Goal: Task Accomplishment & Management: Complete application form

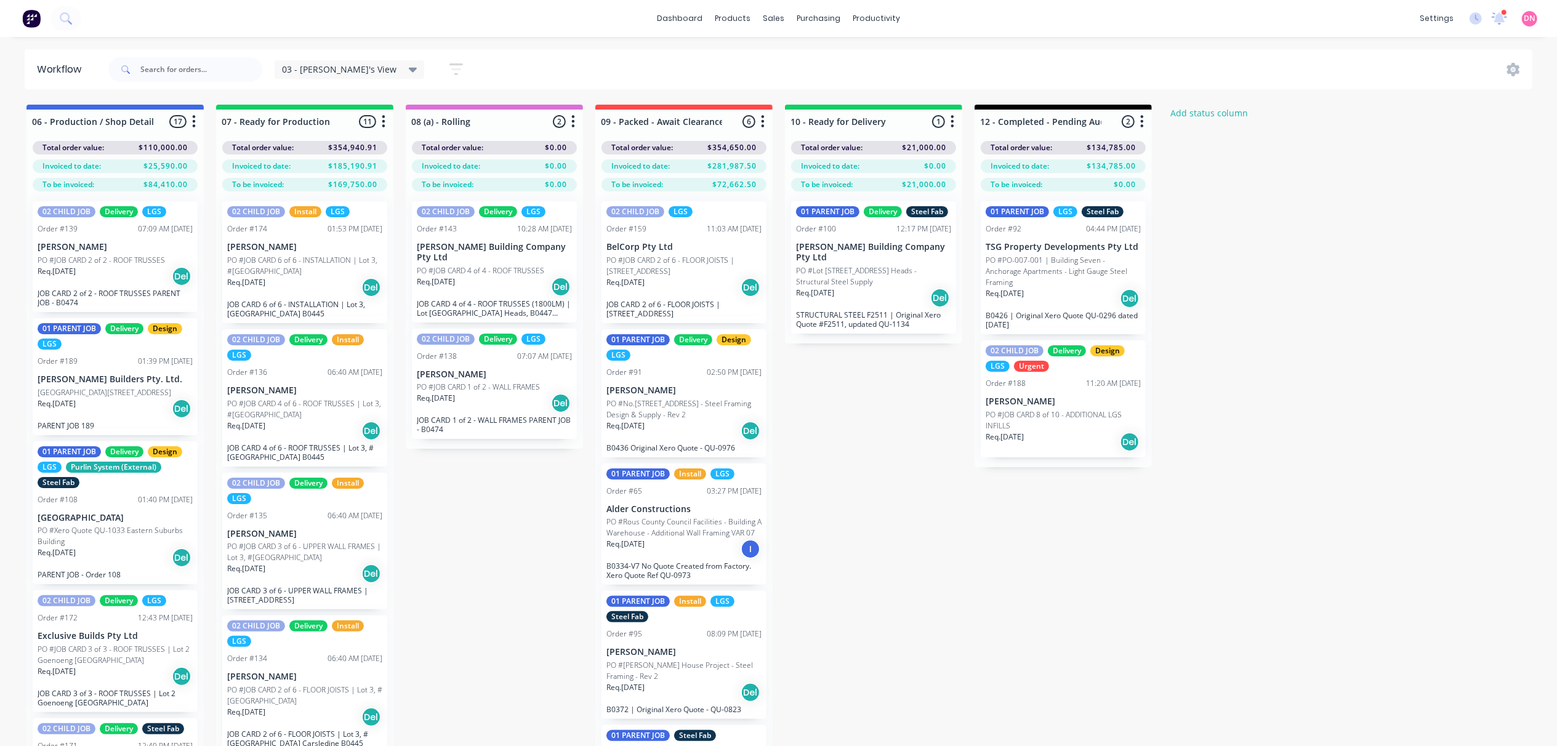
click at [629, 271] on p "PO #JOB CARD 2 of 6 - FLOOR JOISTS | [STREET_ADDRESS]" at bounding box center [683, 266] width 155 height 22
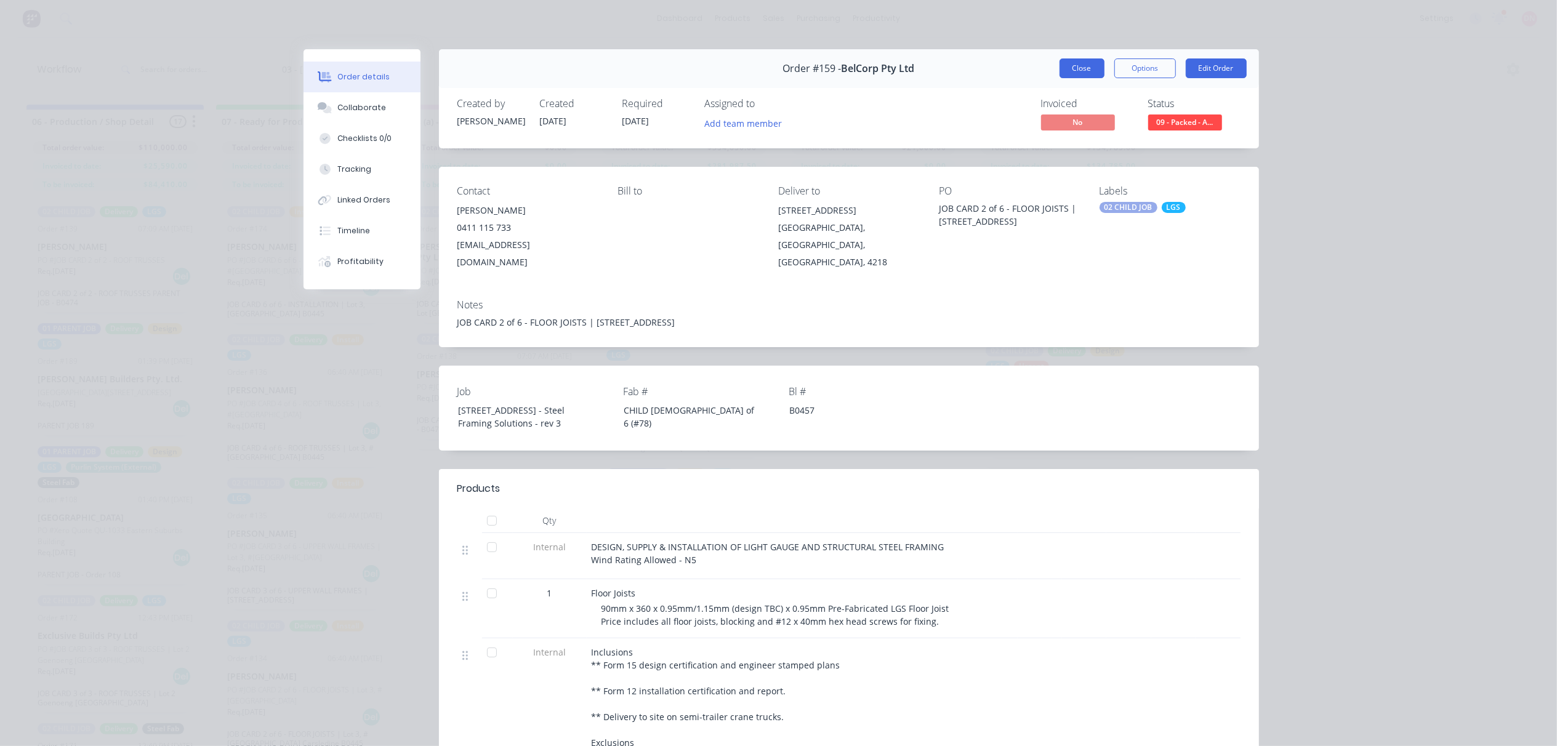
click at [1089, 65] on button "Close" at bounding box center [1082, 68] width 45 height 20
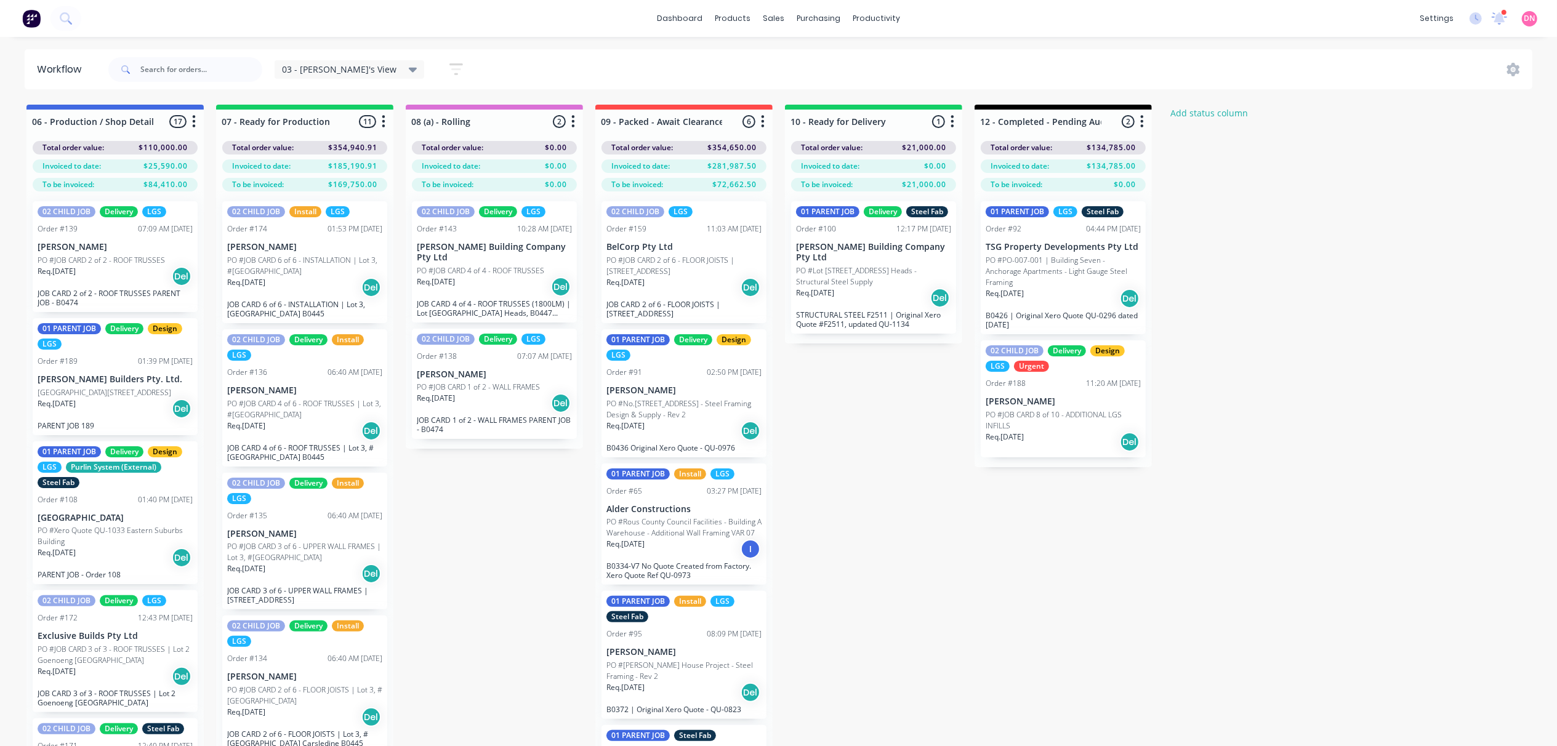
click at [736, 309] on p "JOB CARD 2 of 6 - FLOOR JOISTS | [STREET_ADDRESS]" at bounding box center [683, 309] width 155 height 18
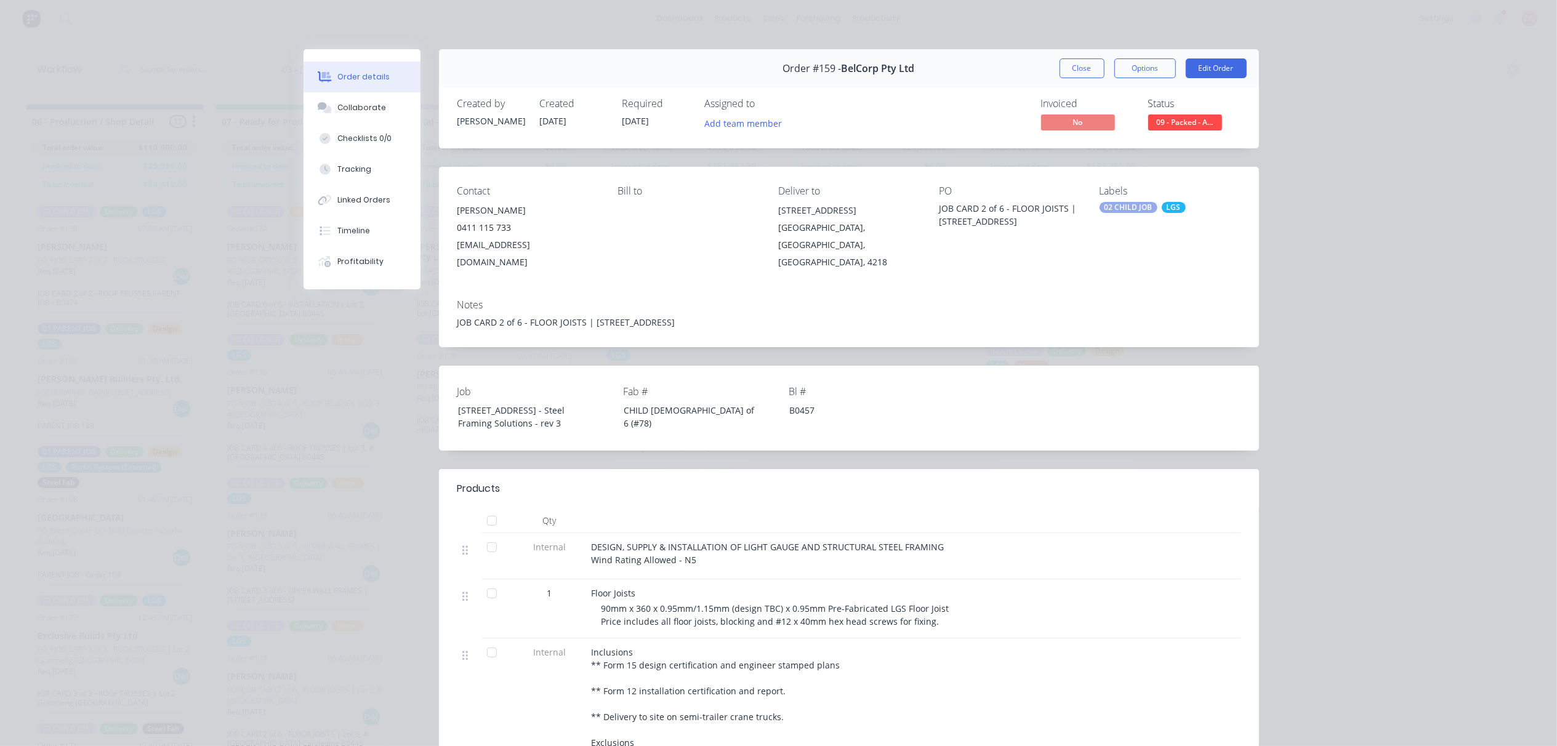
drag, startPoint x: 1134, startPoint y: 75, endPoint x: 1131, endPoint y: 129, distance: 54.2
click at [1131, 129] on div "Order #159 - BelCorp Pty Ltd Close Options Edit Order Created by [PERSON_NAME] …" at bounding box center [782, 528] width 956 height 958
click at [1203, 60] on button "Edit Order" at bounding box center [1216, 68] width 61 height 20
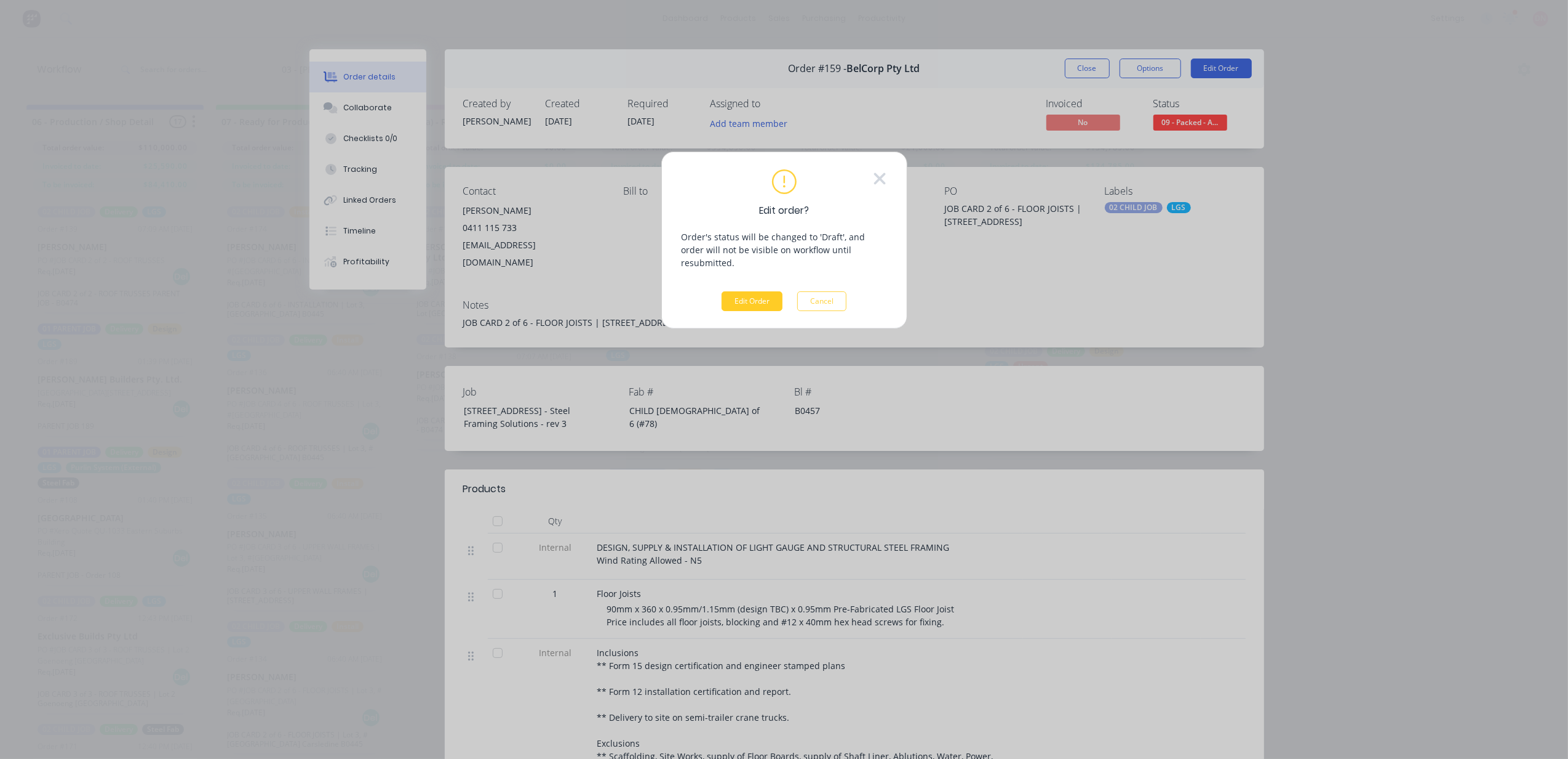
click at [732, 291] on button "Edit Order" at bounding box center [752, 301] width 61 height 20
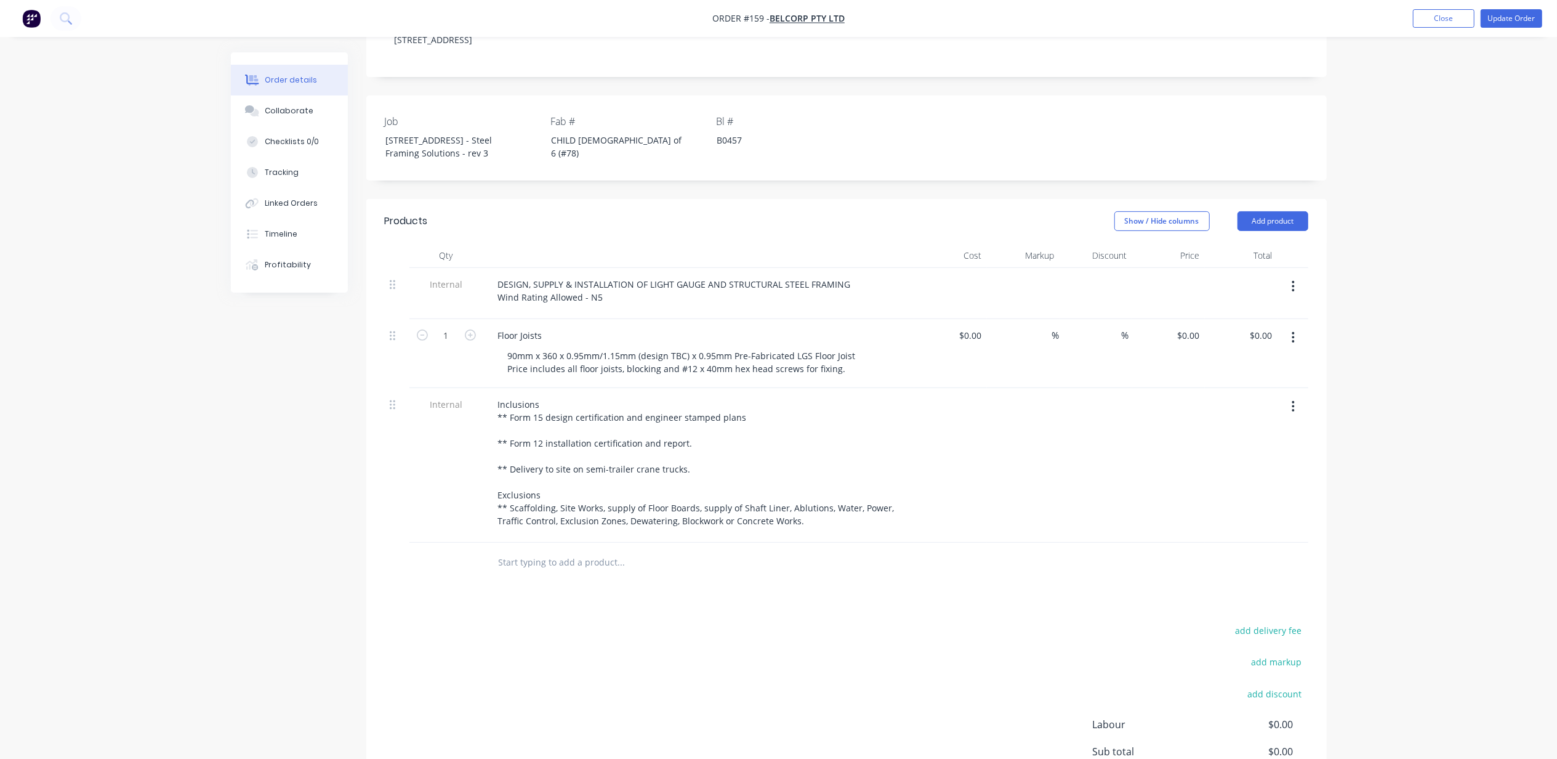
scroll to position [410, 0]
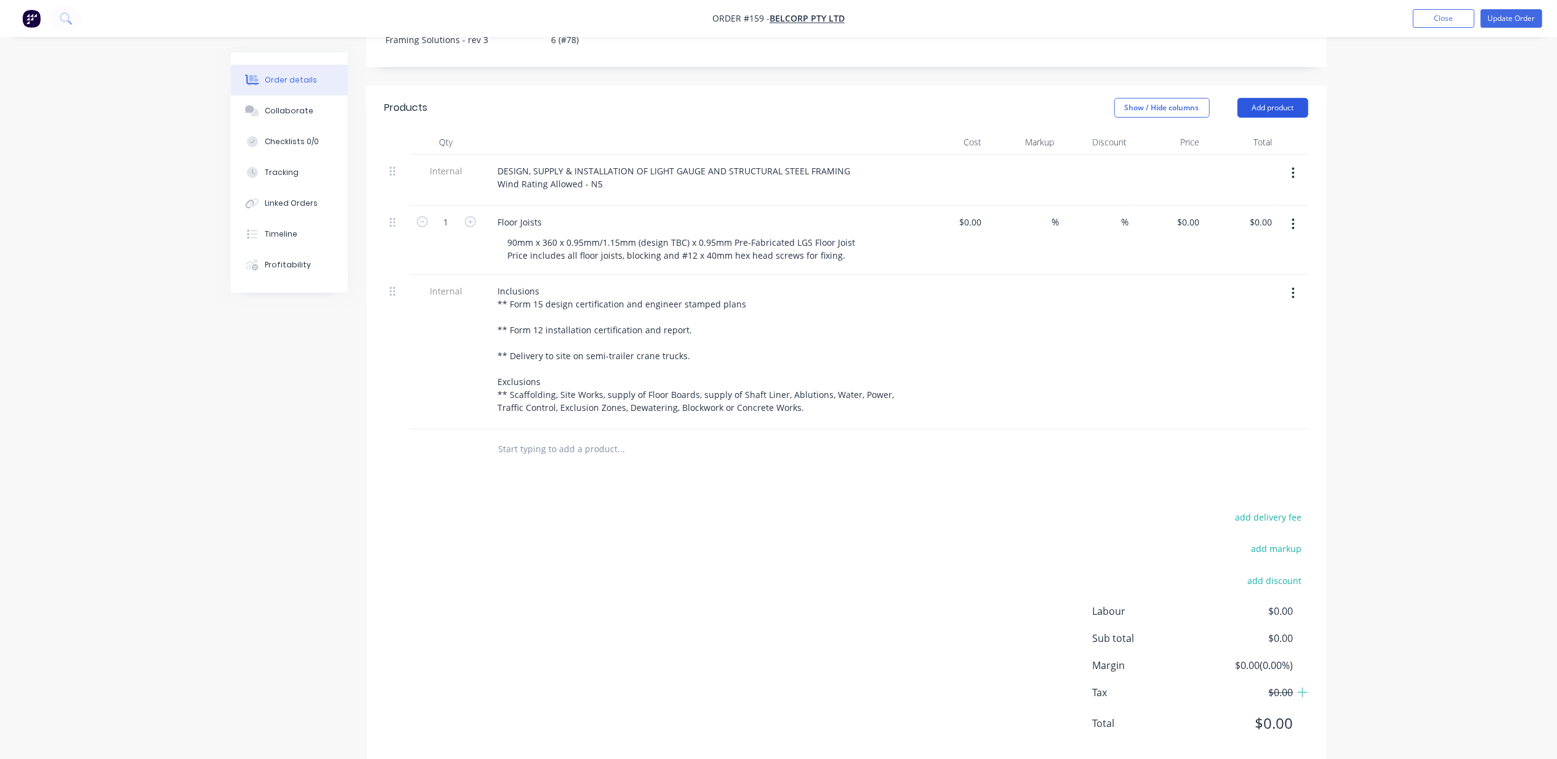
click at [1238, 98] on button "Add product" at bounding box center [1273, 108] width 71 height 20
click at [1244, 130] on div "Product catalogue" at bounding box center [1249, 139] width 95 height 18
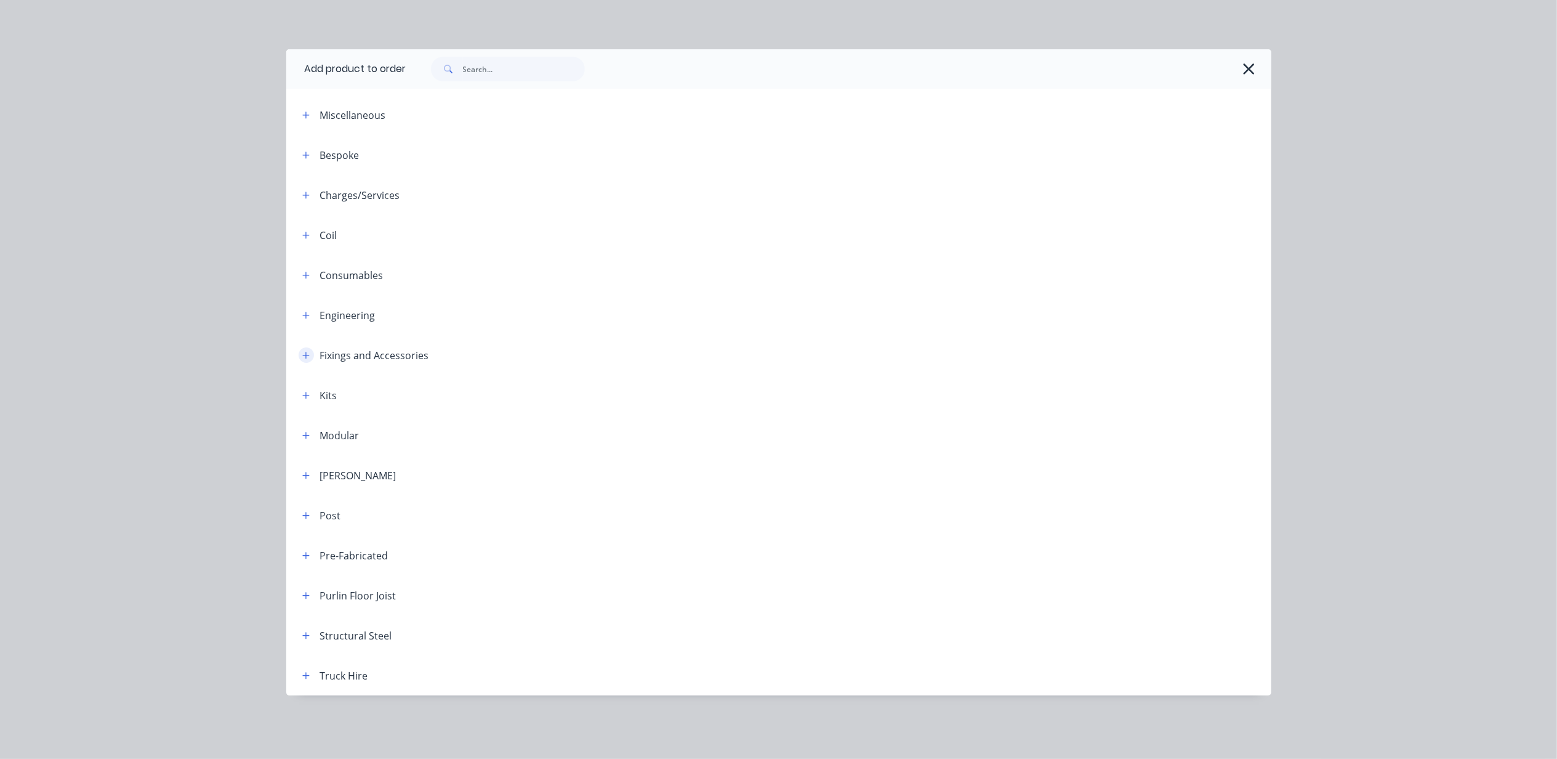
click at [308, 351] on icon "button" at bounding box center [305, 355] width 7 height 9
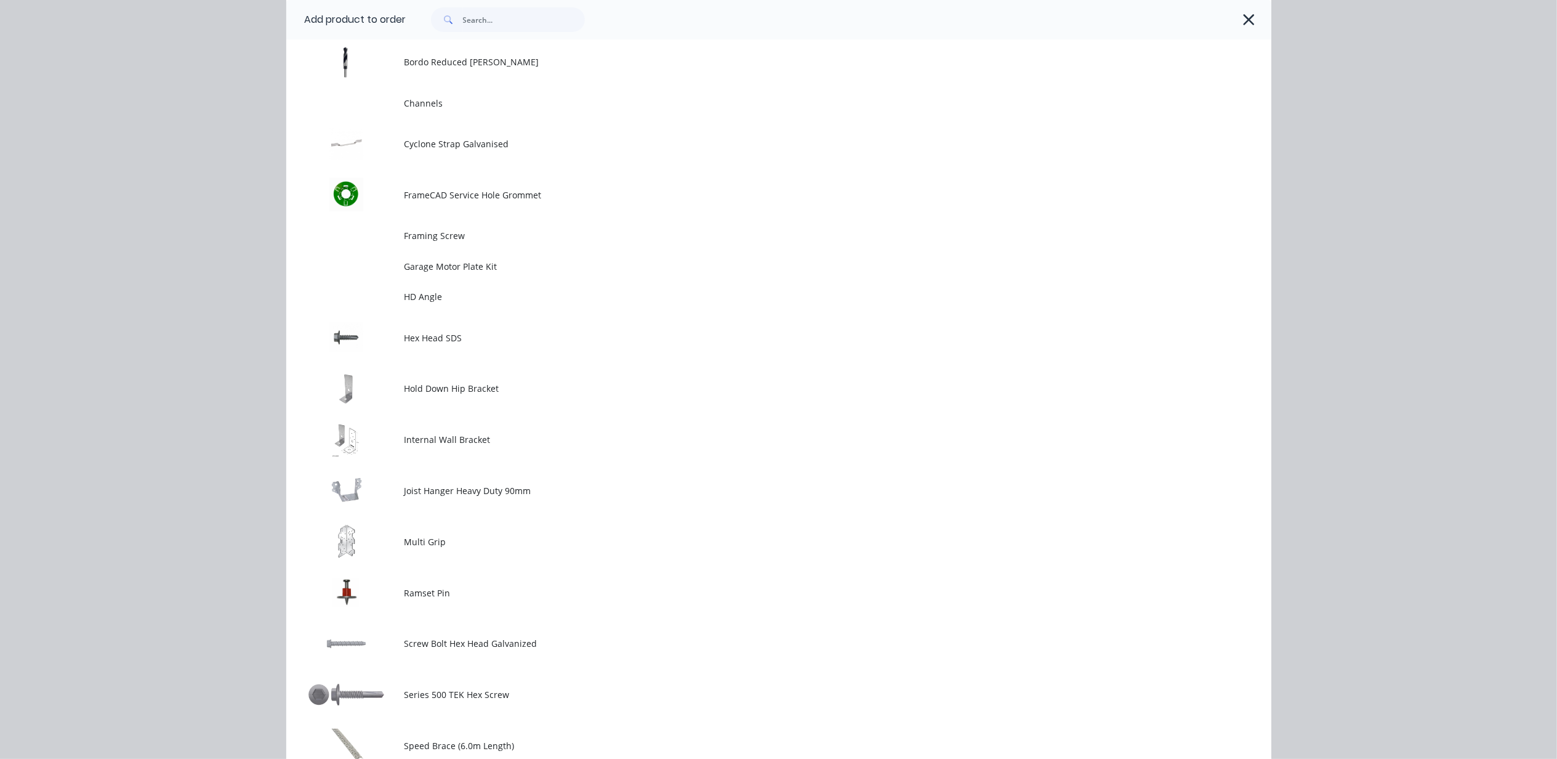
scroll to position [493, 0]
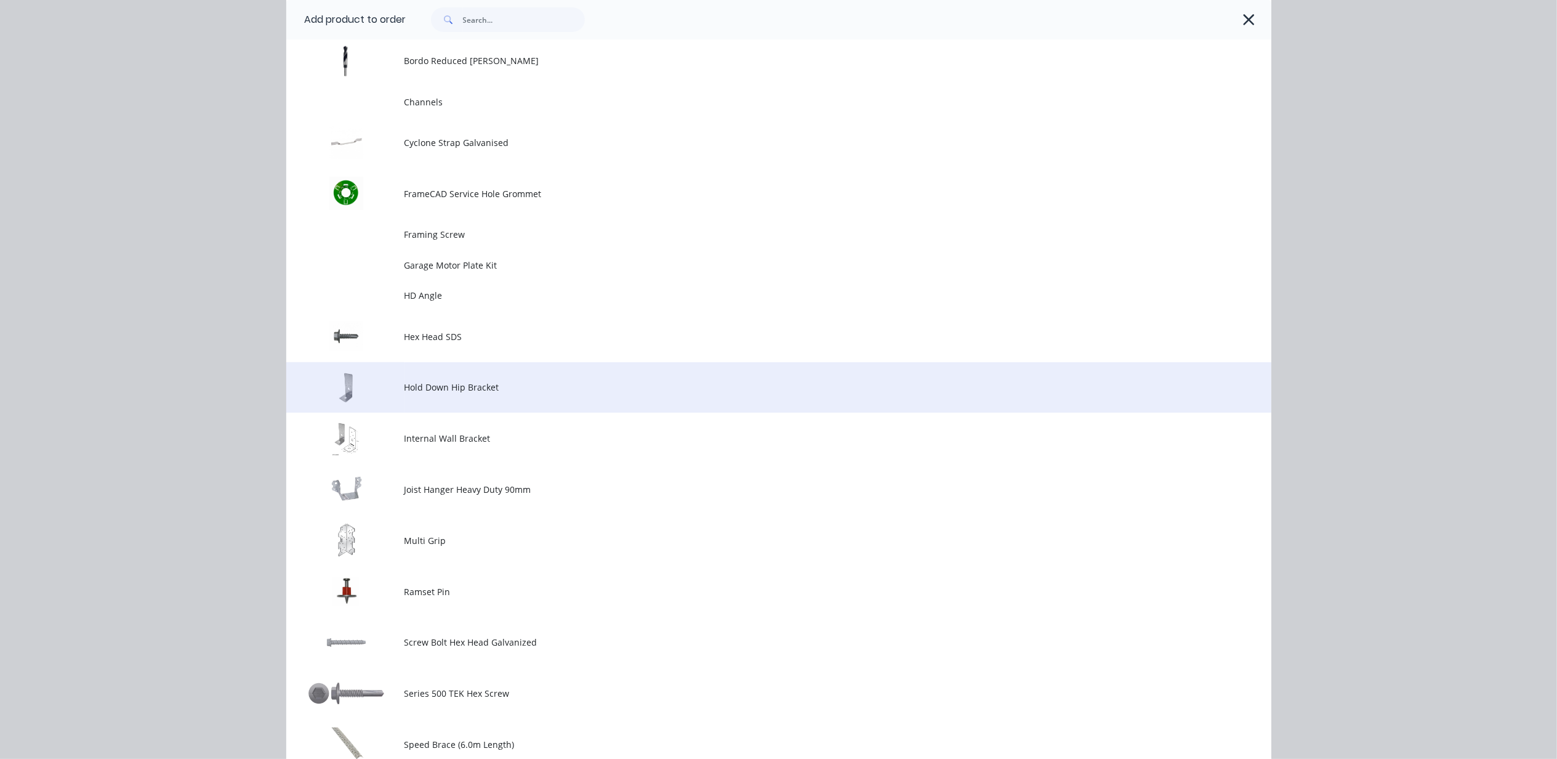
click at [454, 404] on td "Hold Down Hip Bracket" at bounding box center [838, 387] width 867 height 51
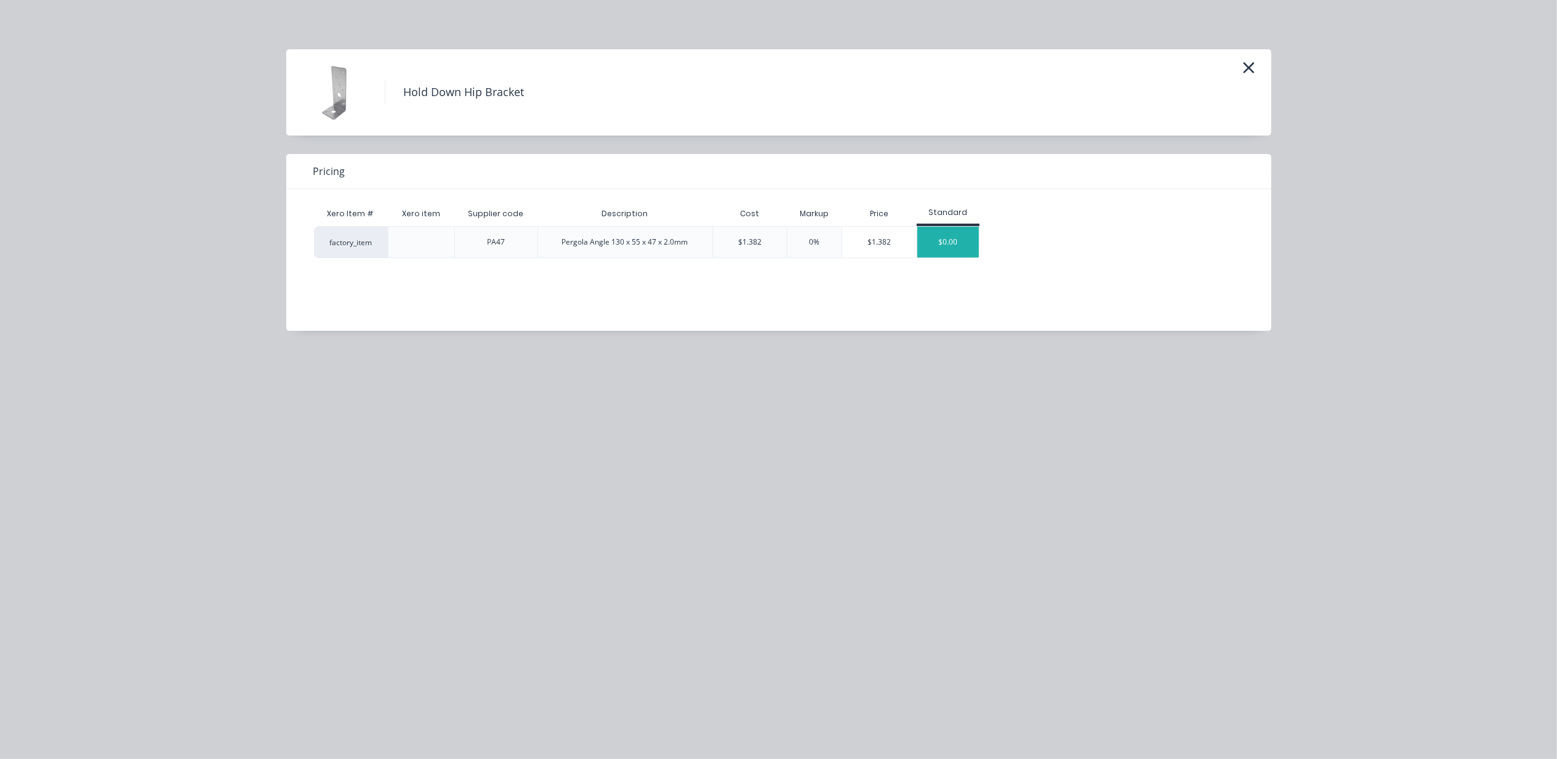
click at [939, 240] on div "$0.00" at bounding box center [948, 242] width 62 height 31
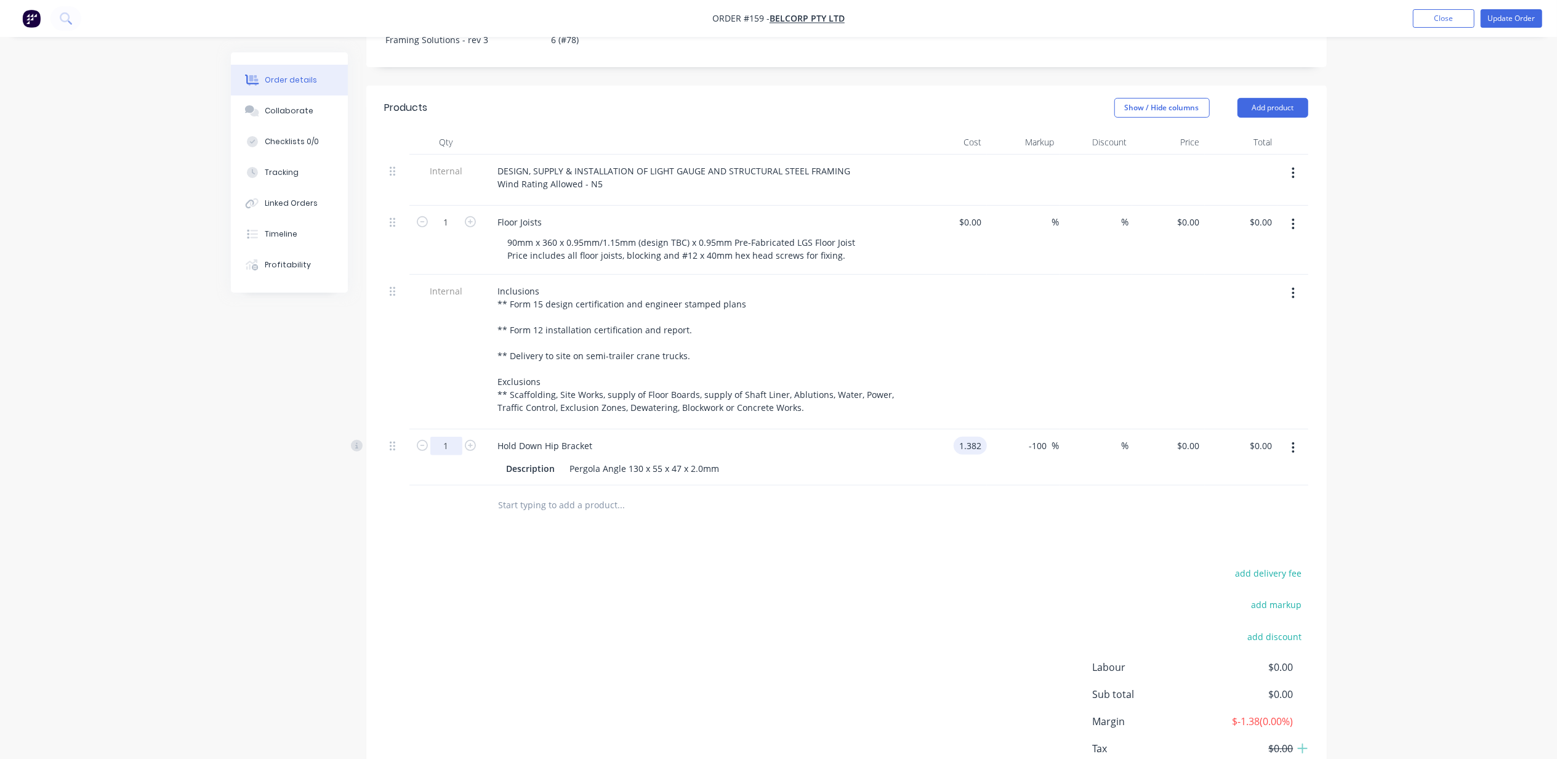
type input "$1.382"
type input "40"
drag, startPoint x: 917, startPoint y: 638, endPoint x: 917, endPoint y: 631, distance: 7.4
click at [917, 632] on div "add delivery fee add markup add discount Labour $0.00 Sub total $0.00 Margin $-…" at bounding box center [847, 684] width 924 height 238
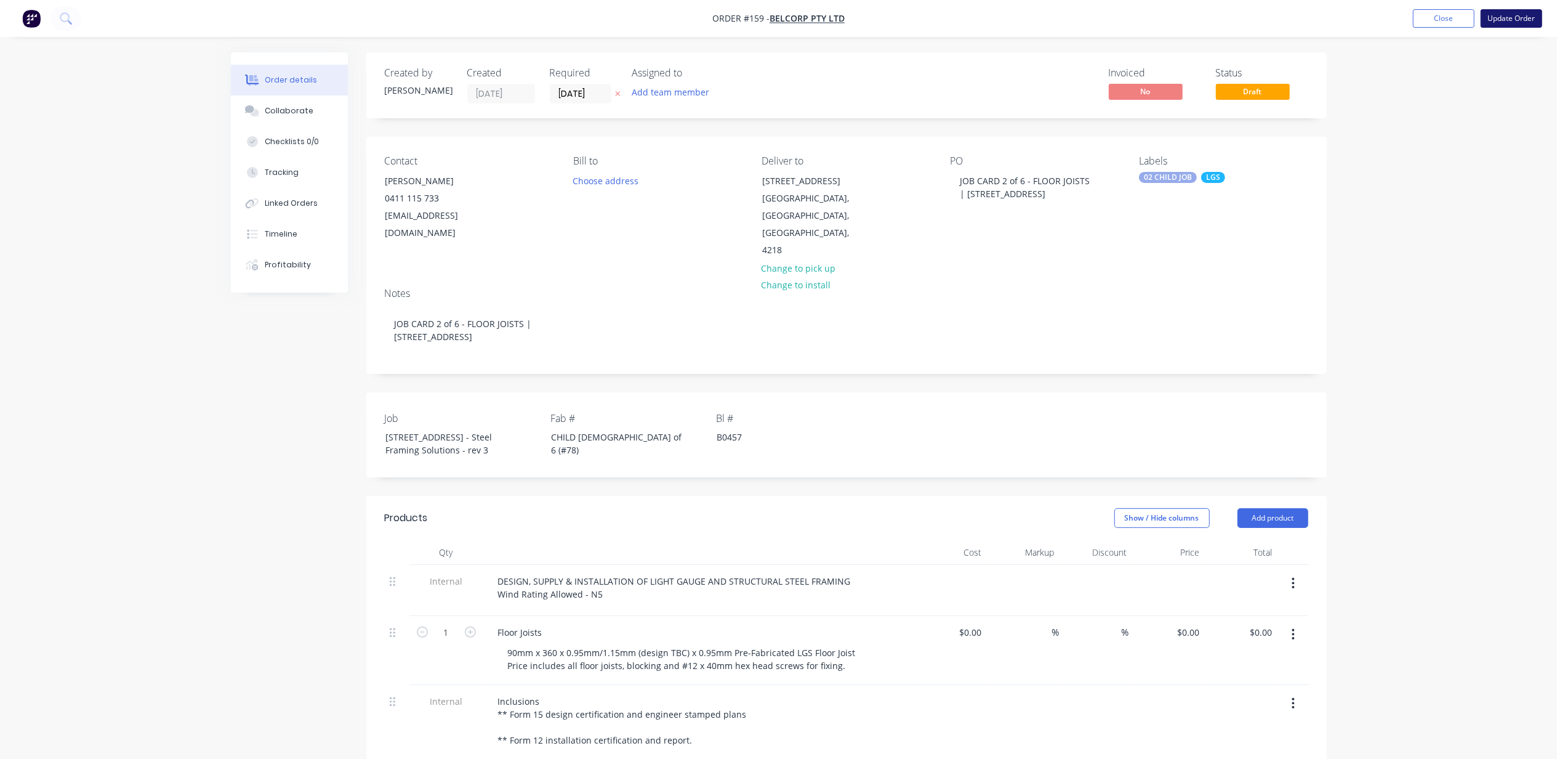
click at [1484, 17] on button "Update Order" at bounding box center [1512, 18] width 62 height 18
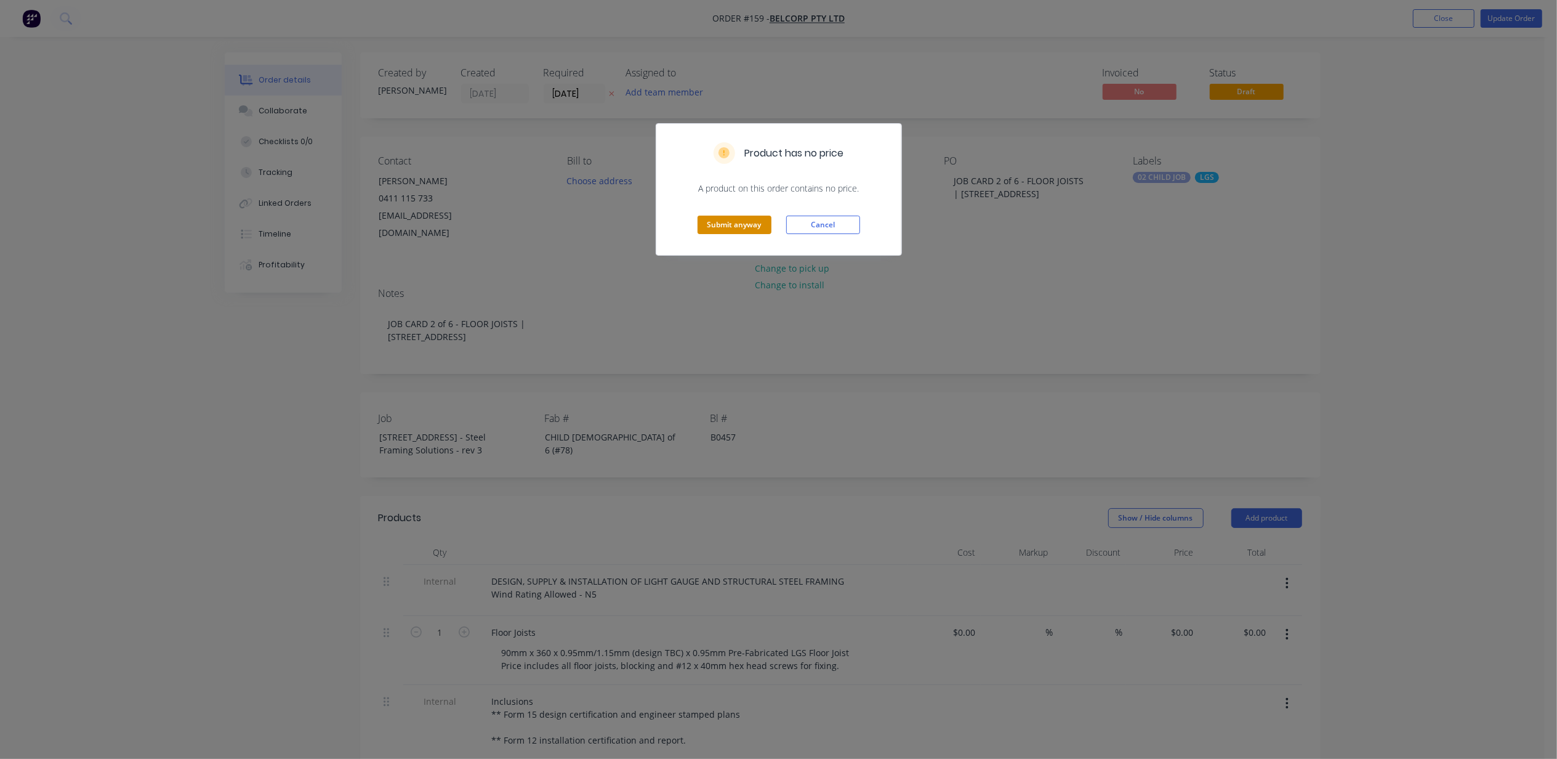
click at [757, 225] on button "Submit anyway" at bounding box center [735, 224] width 74 height 18
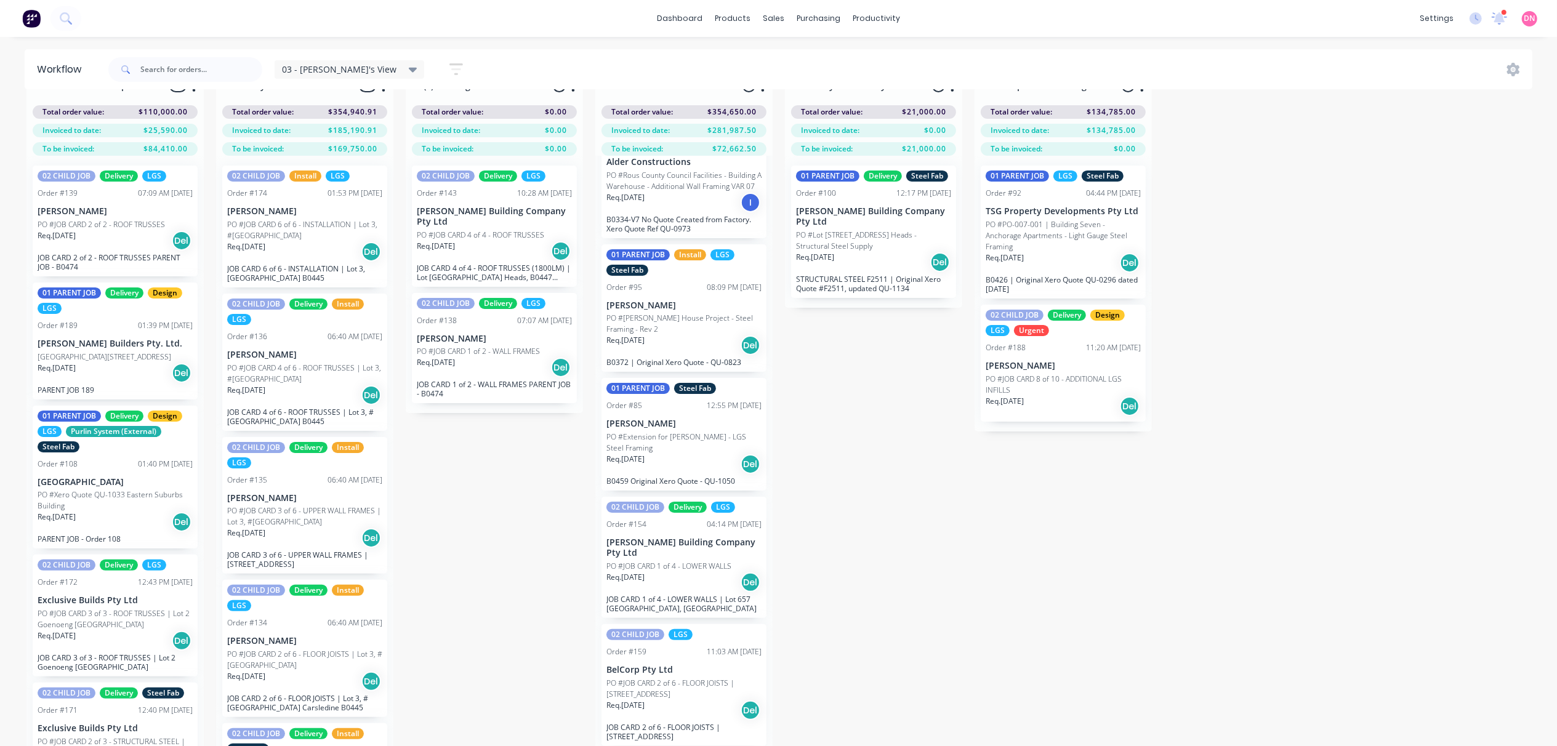
scroll to position [57, 0]
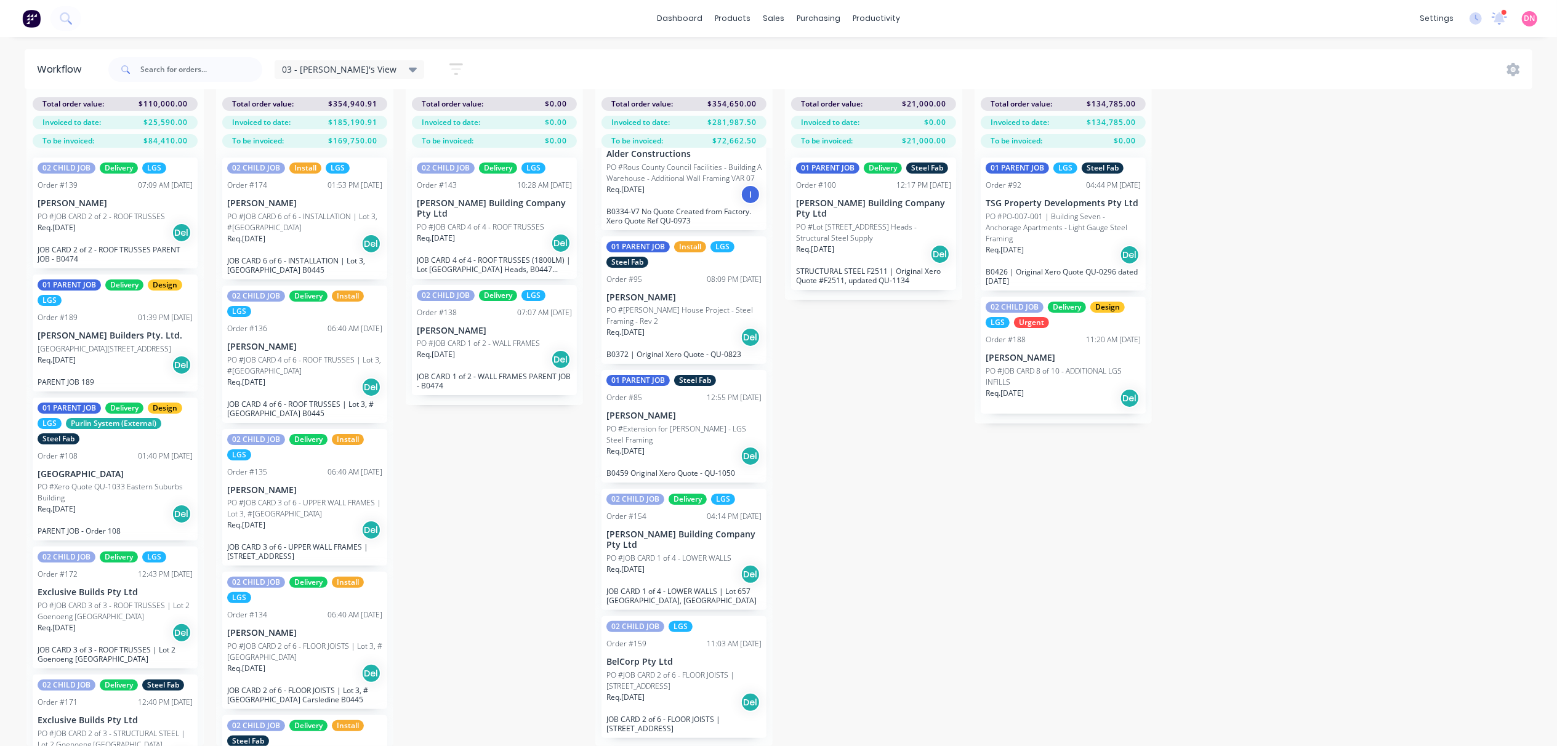
click at [673, 670] on p "PO #JOB CARD 2 of 6 - FLOOR JOISTS | [STREET_ADDRESS]" at bounding box center [683, 681] width 155 height 22
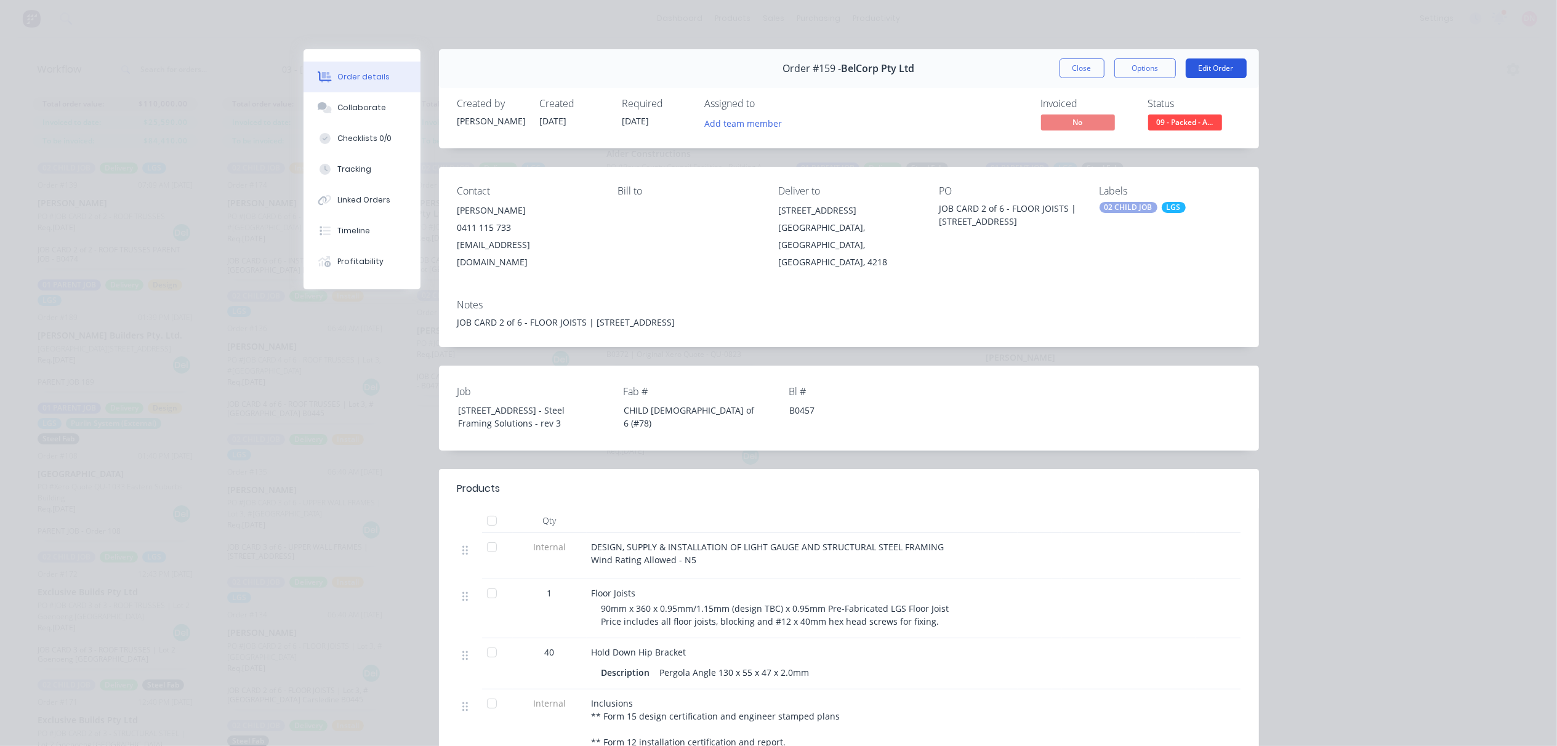
click at [1210, 62] on button "Edit Order" at bounding box center [1216, 68] width 61 height 20
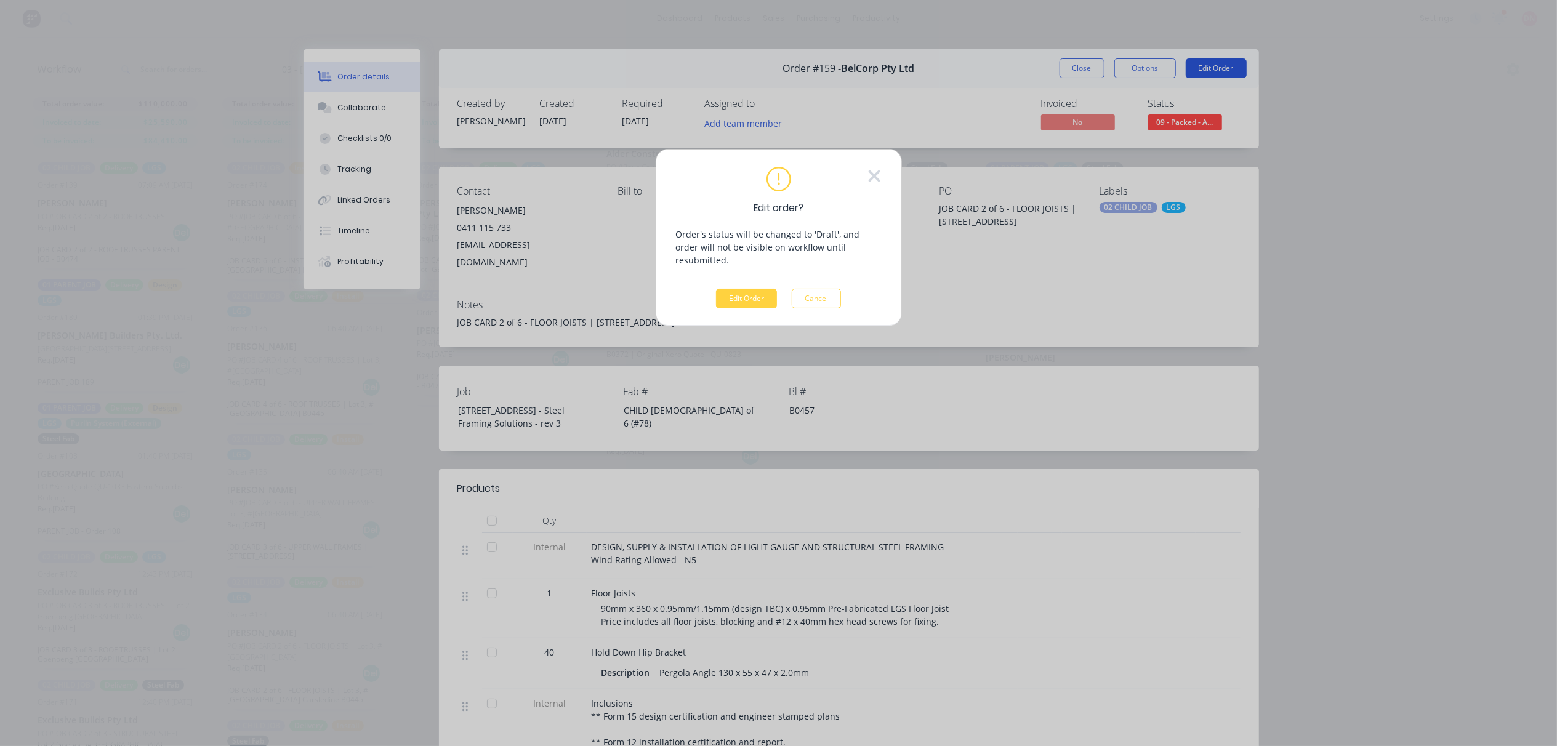
scroll to position [44, 0]
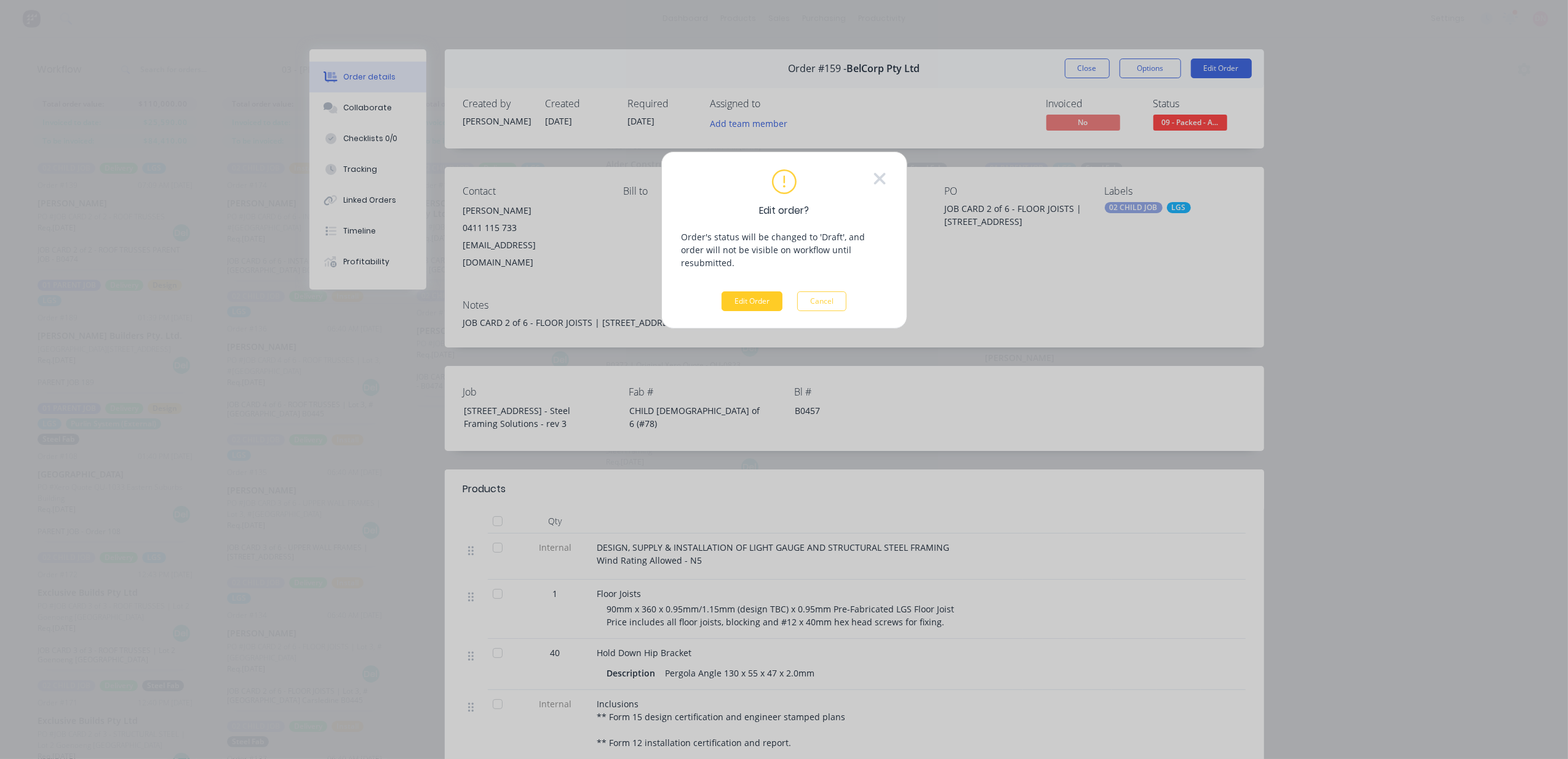
click at [754, 292] on button "Edit Order" at bounding box center [752, 301] width 61 height 20
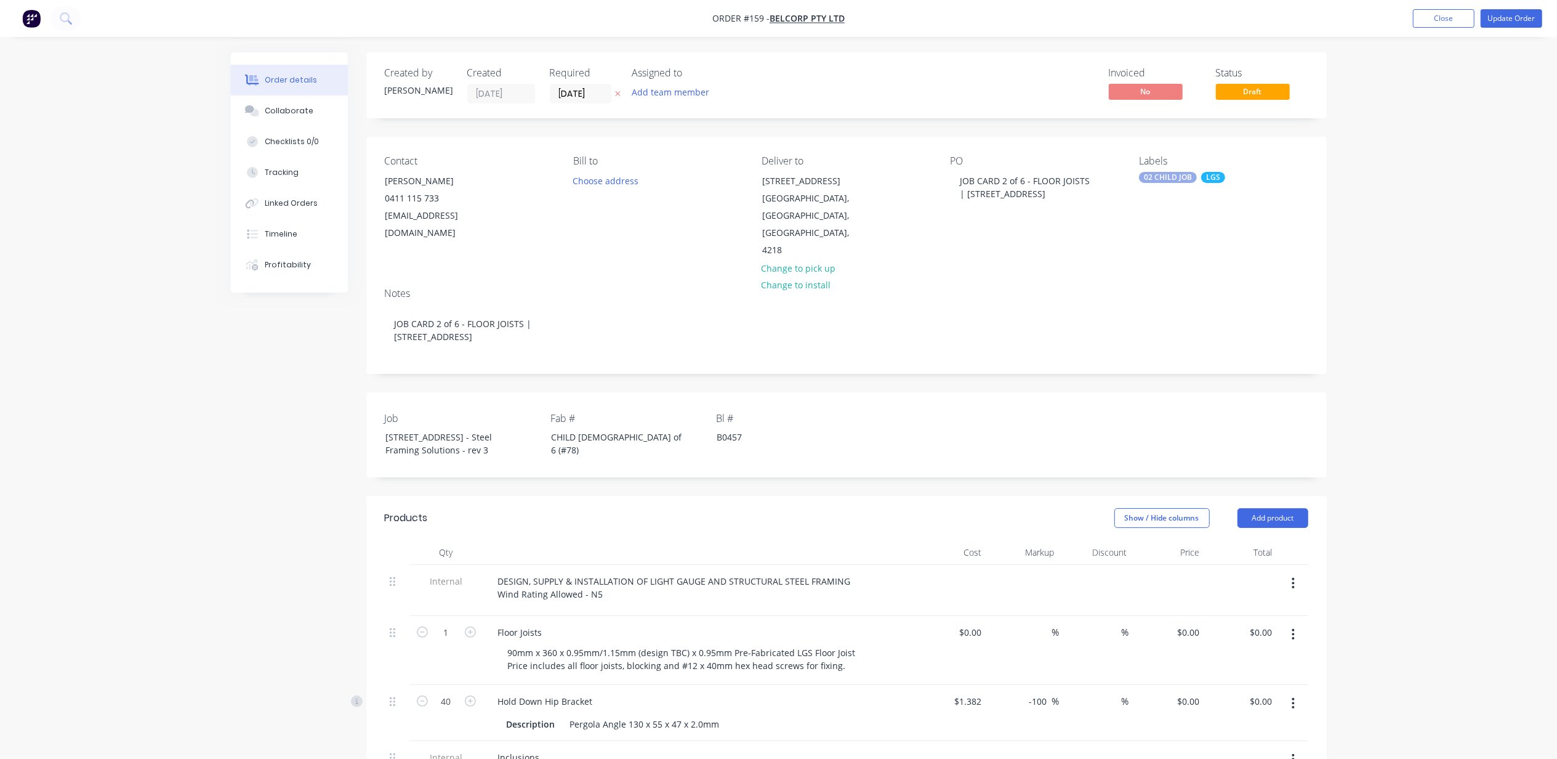
click at [1213, 183] on div "LGS" at bounding box center [1213, 177] width 24 height 11
click at [1159, 304] on div at bounding box center [1162, 301] width 25 height 25
click at [1159, 319] on div at bounding box center [1162, 326] width 25 height 25
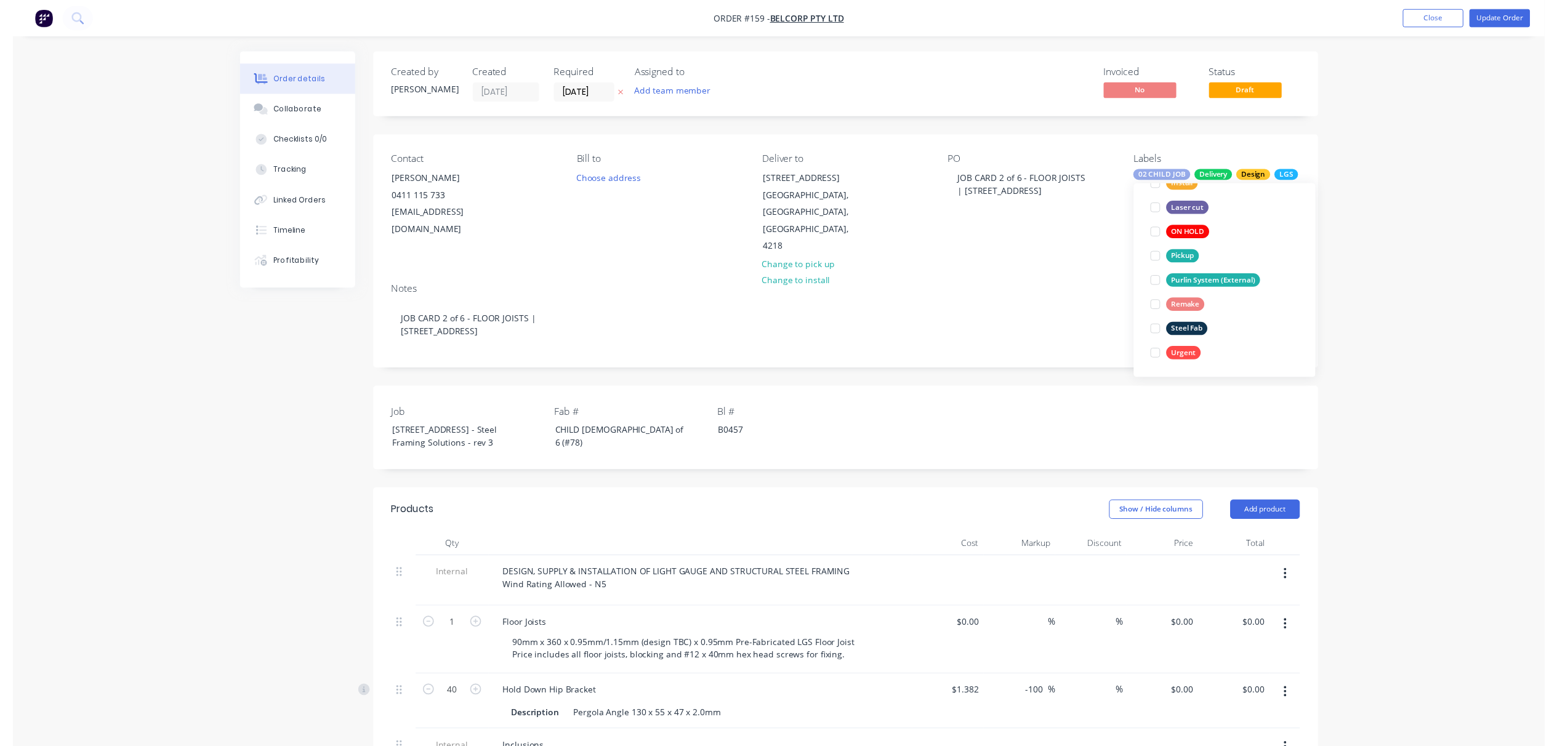
scroll to position [247, 0]
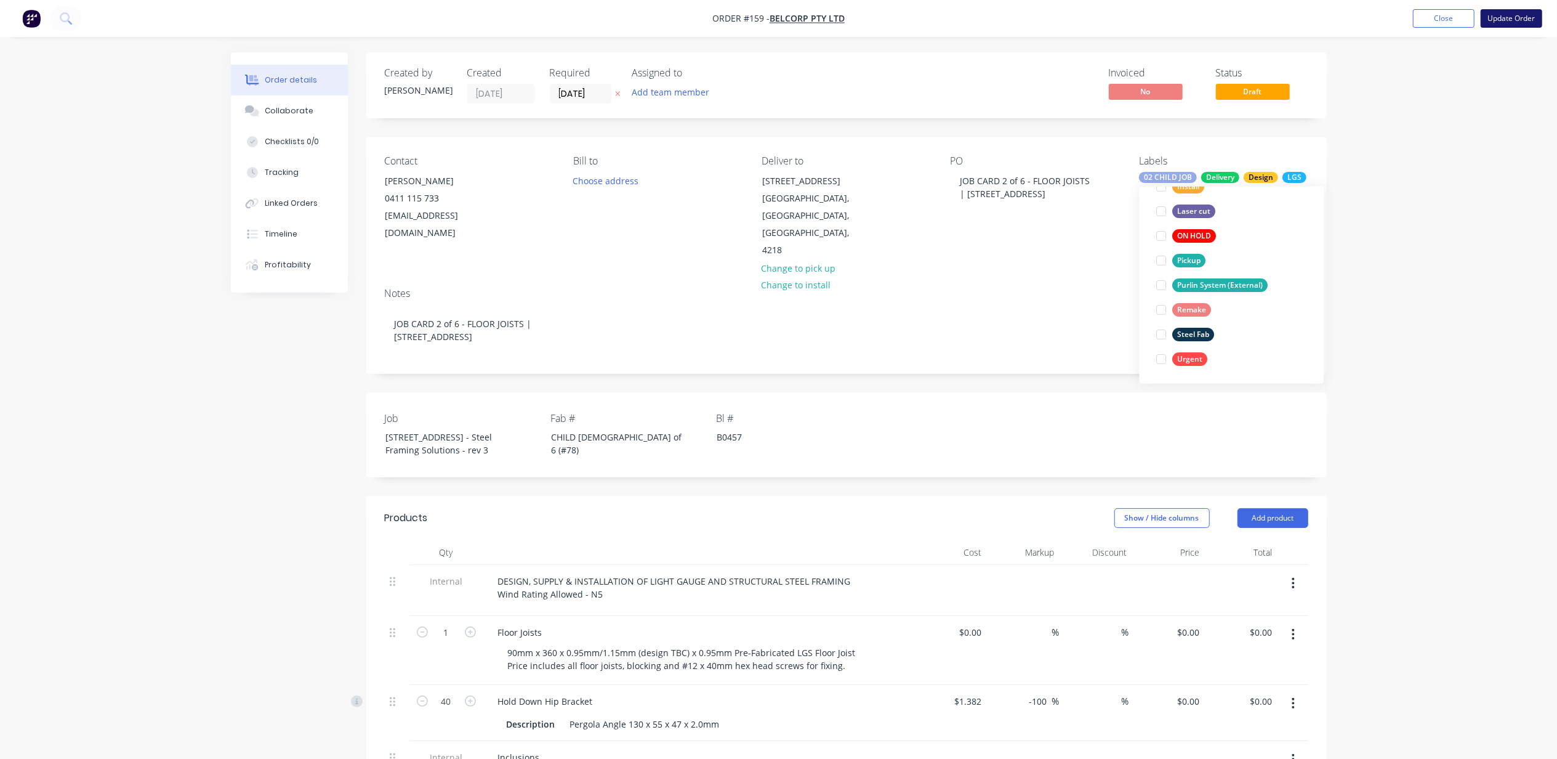
click at [1525, 14] on button "Update Order" at bounding box center [1512, 18] width 62 height 18
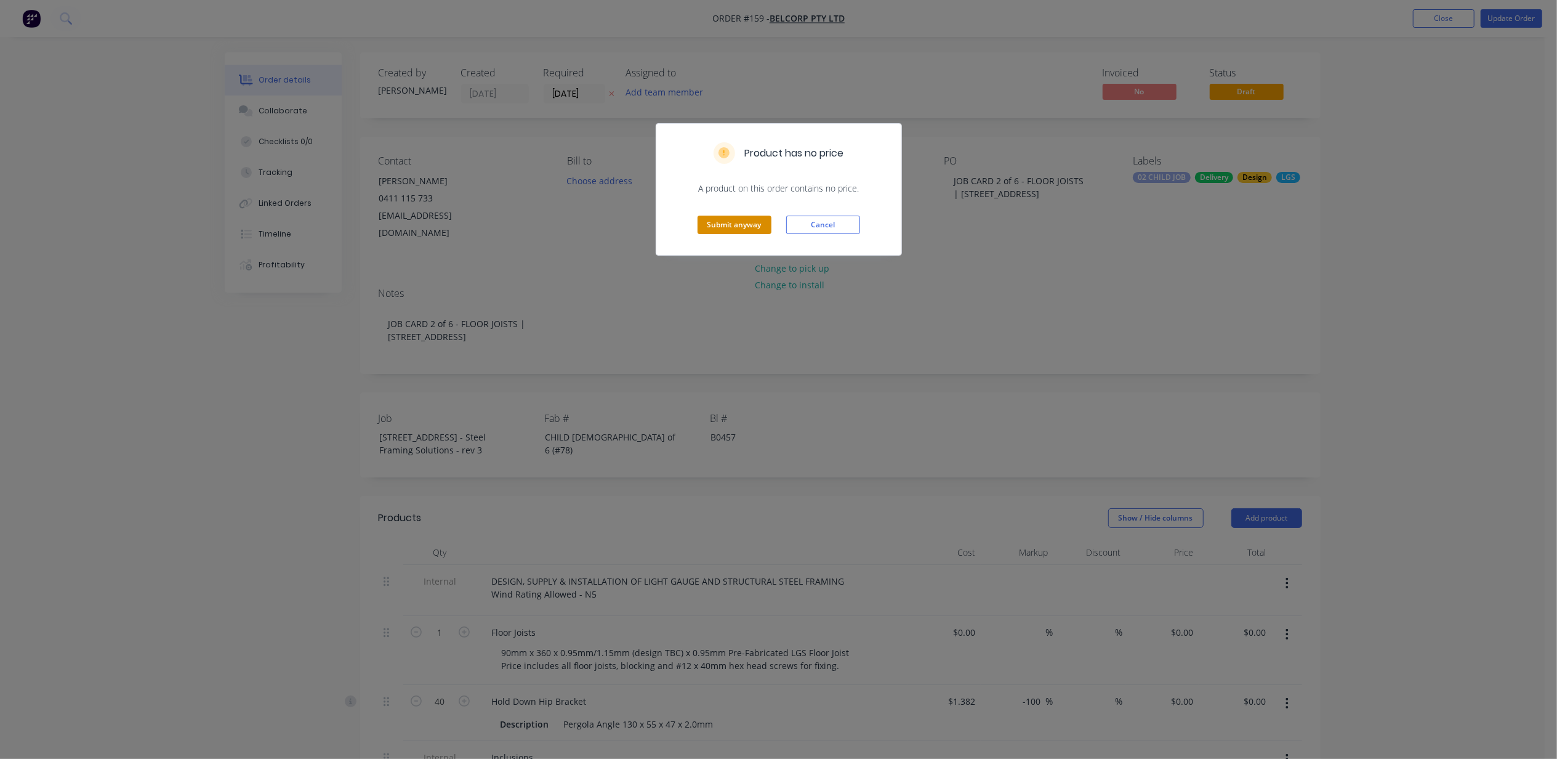
click at [728, 223] on button "Submit anyway" at bounding box center [735, 224] width 74 height 18
